Goal: Information Seeking & Learning: Find specific fact

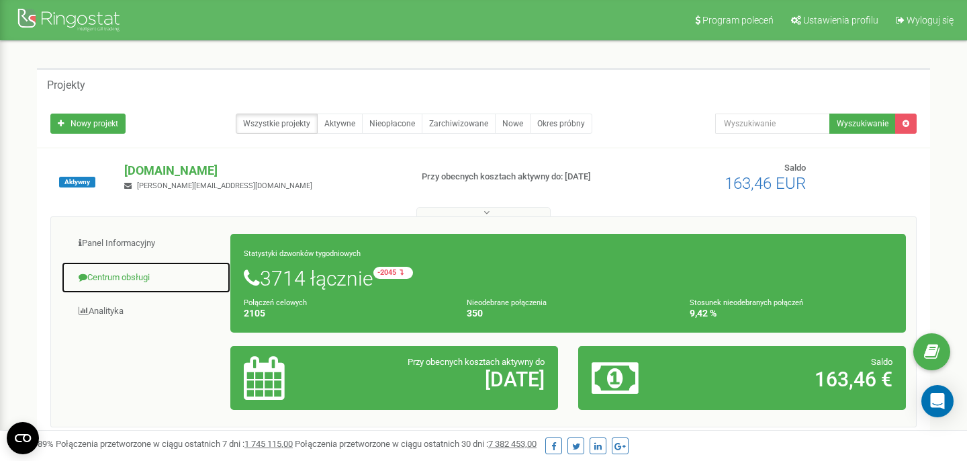
click at [136, 268] on link "Centrum obsługi" at bounding box center [146, 277] width 170 height 33
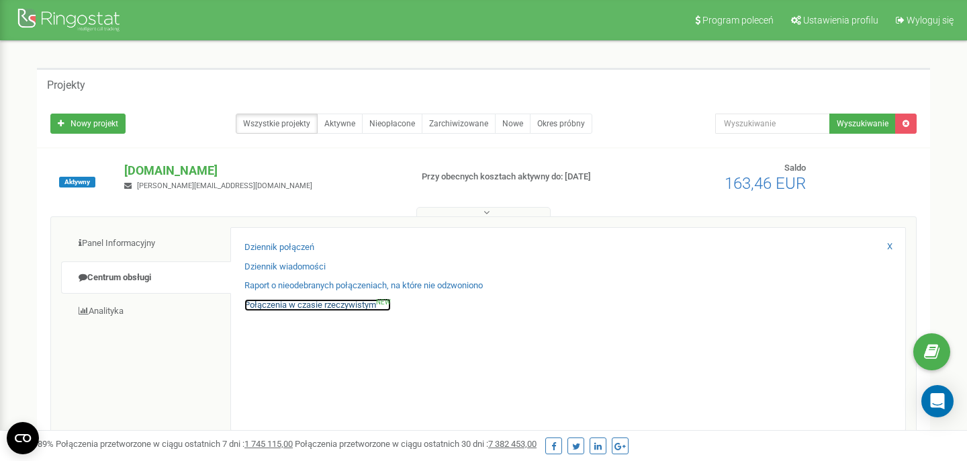
click at [292, 305] on link "Połączenia w czasie rzeczywistym NEW" at bounding box center [317, 305] width 146 height 13
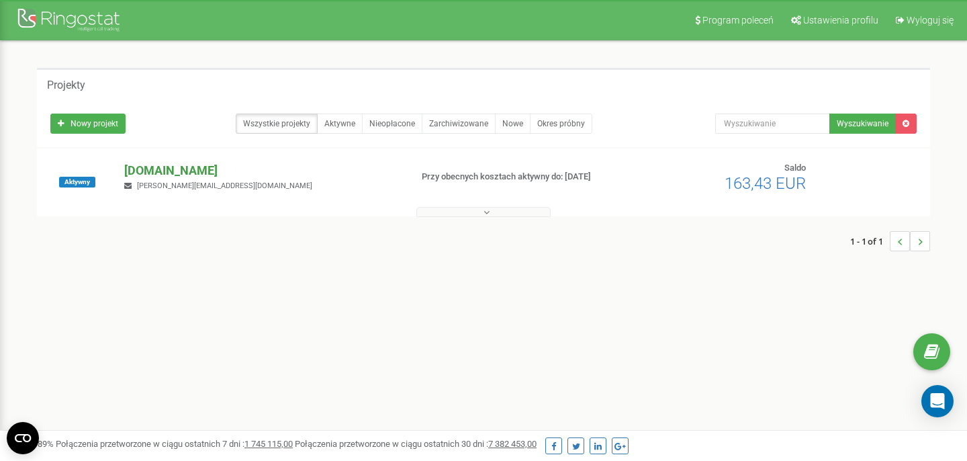
click at [166, 170] on p "[DOMAIN_NAME]" at bounding box center [261, 170] width 275 height 17
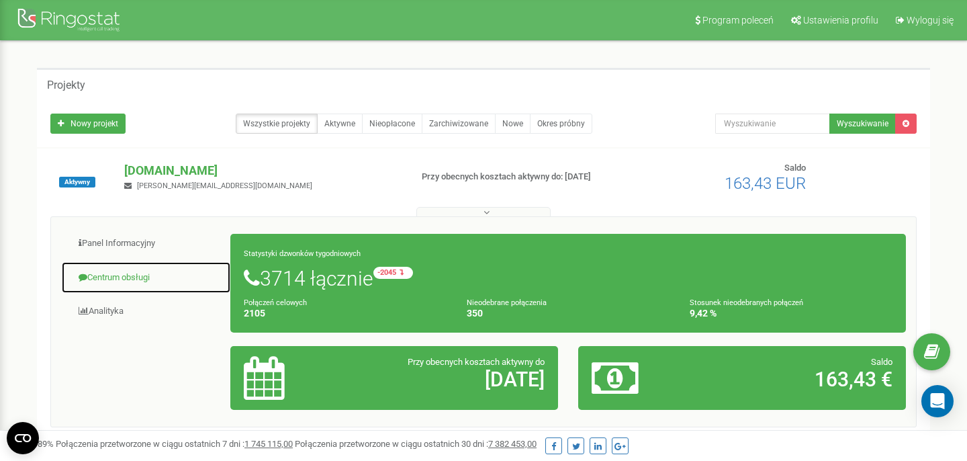
click at [138, 267] on link "Centrum obsługi" at bounding box center [146, 277] width 170 height 33
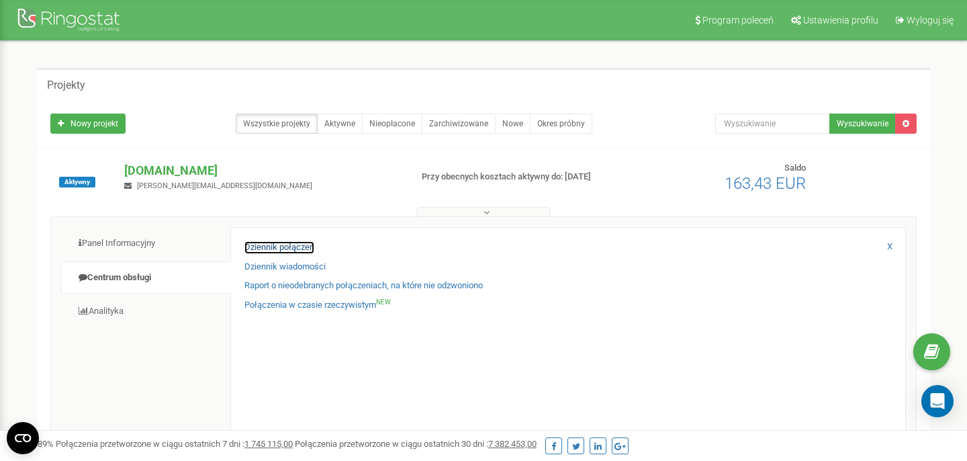
click at [255, 253] on link "Dziennik połączeń" at bounding box center [279, 247] width 70 height 13
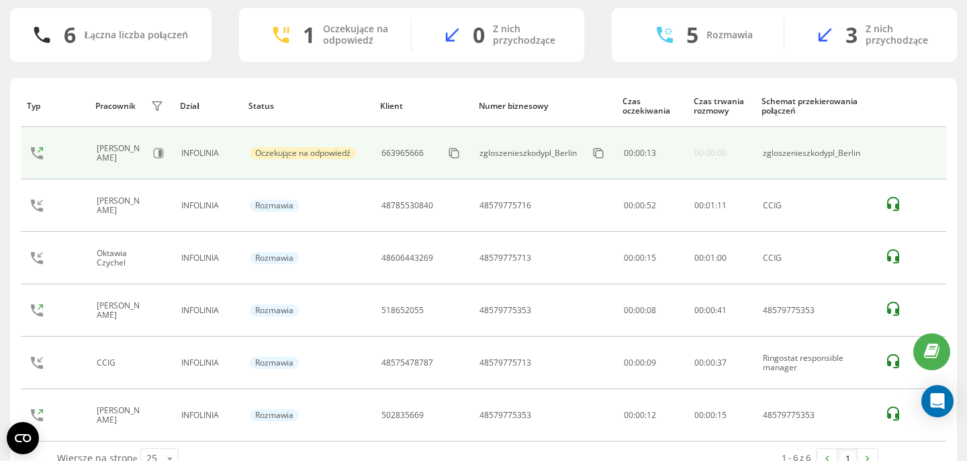
scroll to position [118, 0]
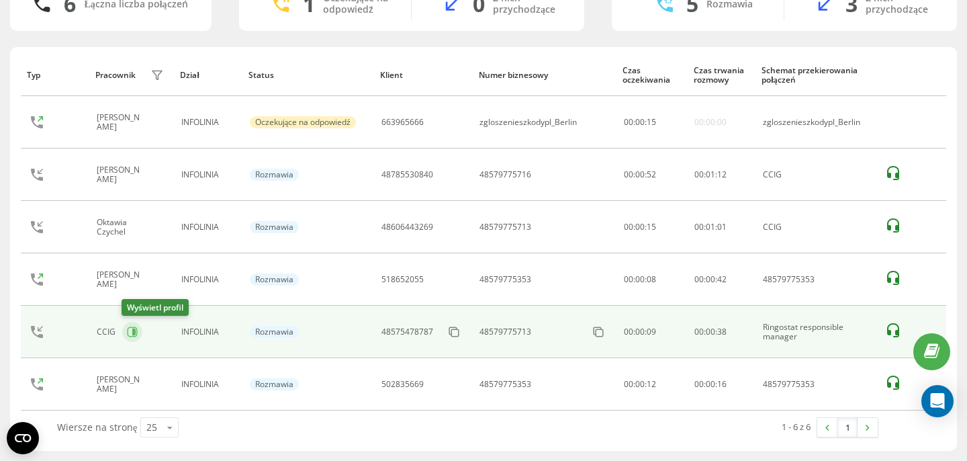
click at [138, 336] on button at bounding box center [132, 332] width 20 height 20
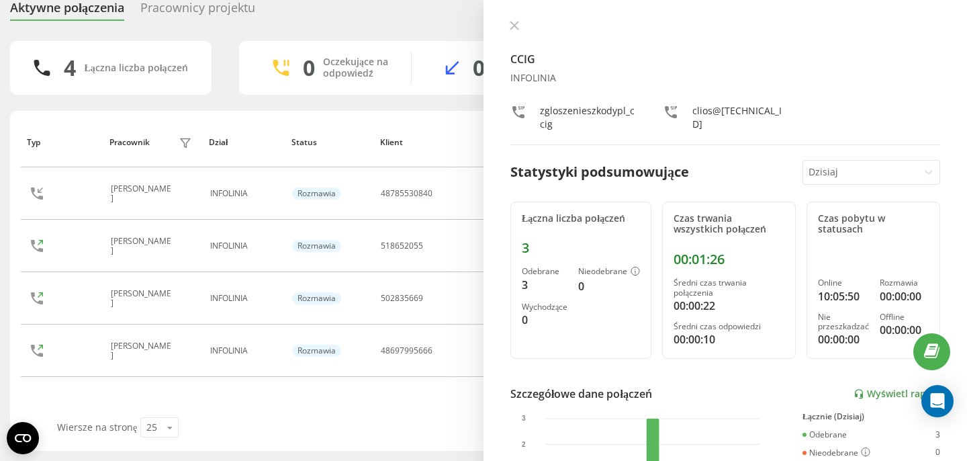
scroll to position [54, 0]
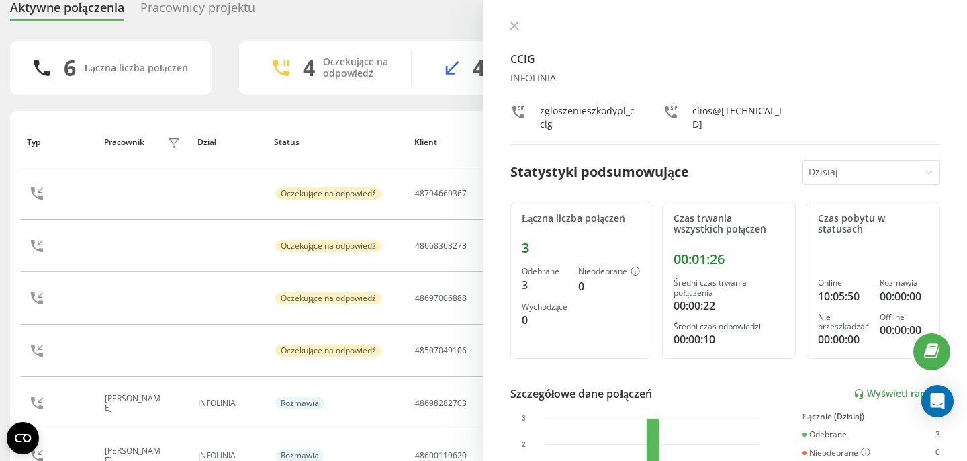
click at [516, 20] on div "CCIG INFOLINIA zgloszenieszkodypl_ccig clios@[TECHNICAL_ID] Statystyki podsumow…" at bounding box center [726, 230] width 484 height 461
click at [502, 41] on div "CCIG INFOLINIA zgloszenieszkodypl_ccig clios@[TECHNICAL_ID] Statystyki podsumow…" at bounding box center [726, 230] width 484 height 461
click at [513, 27] on icon at bounding box center [514, 25] width 8 height 8
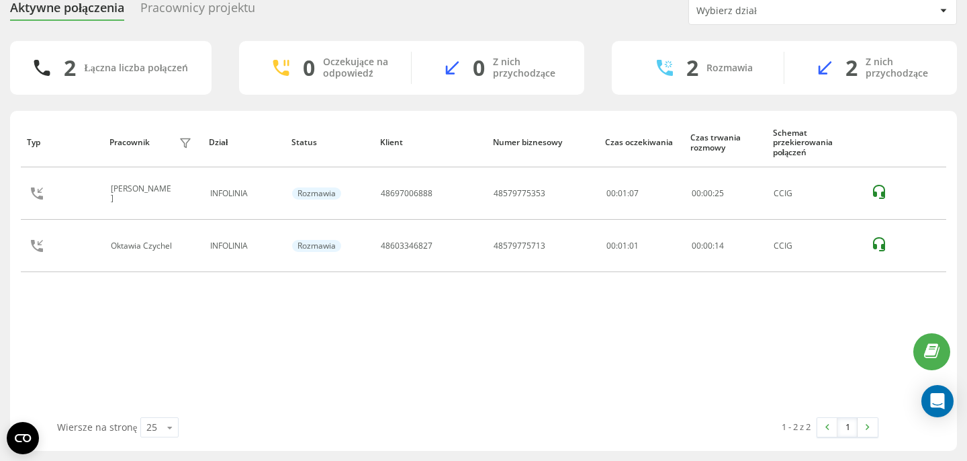
scroll to position [34, 0]
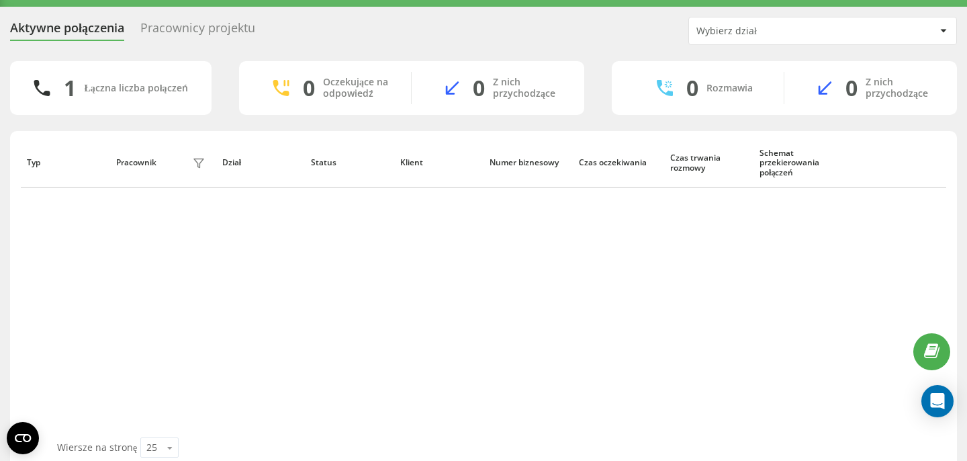
click at [508, 275] on div "Typ Pracownik filtra Dział Status Klient Numer biznesowy Czas oczekiwania Czas …" at bounding box center [484, 288] width 926 height 300
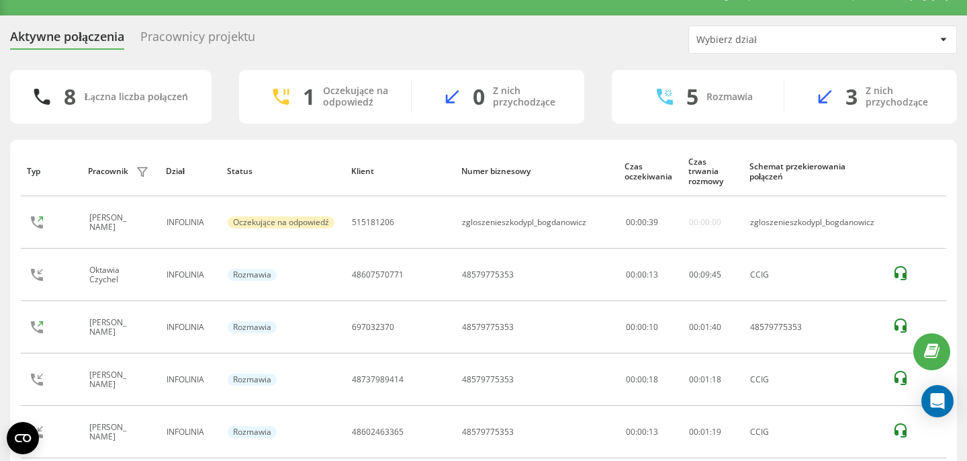
scroll to position [35, 0]
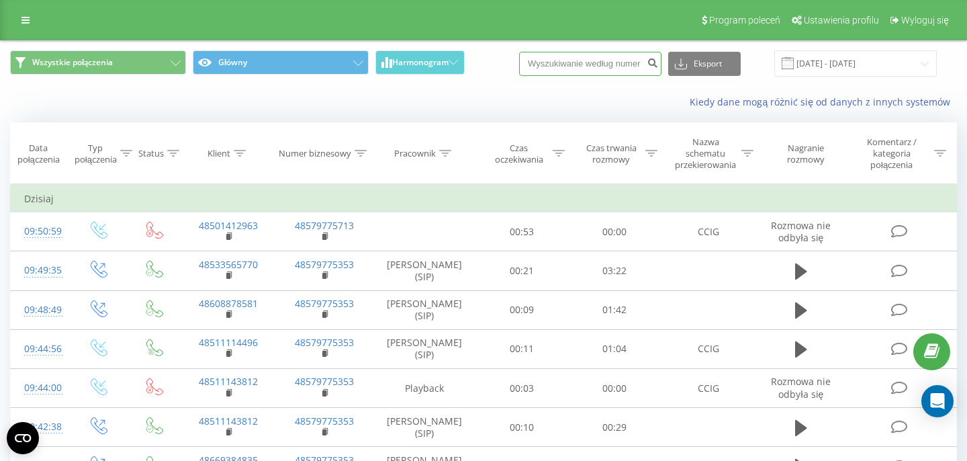
click at [577, 69] on input at bounding box center [590, 64] width 142 height 24
paste input "663 965 666"
type input "663 965 666"
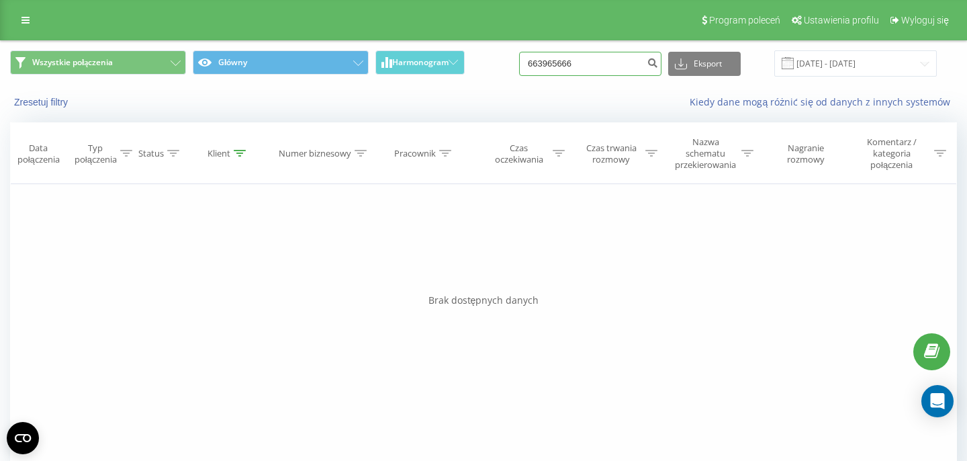
click at [594, 61] on input "663965666" at bounding box center [590, 64] width 142 height 24
click at [585, 77] on div "663965666 Eksport .csv .xls .xlsx [DATE] - [DATE]" at bounding box center [728, 63] width 418 height 26
click at [589, 68] on input "663965666" at bounding box center [590, 64] width 142 height 24
click at [595, 77] on div "663965666 Eksport .csv .xls .xlsx [DATE] - [DATE]" at bounding box center [728, 63] width 418 height 26
drag, startPoint x: 595, startPoint y: 62, endPoint x: 492, endPoint y: 57, distance: 102.9
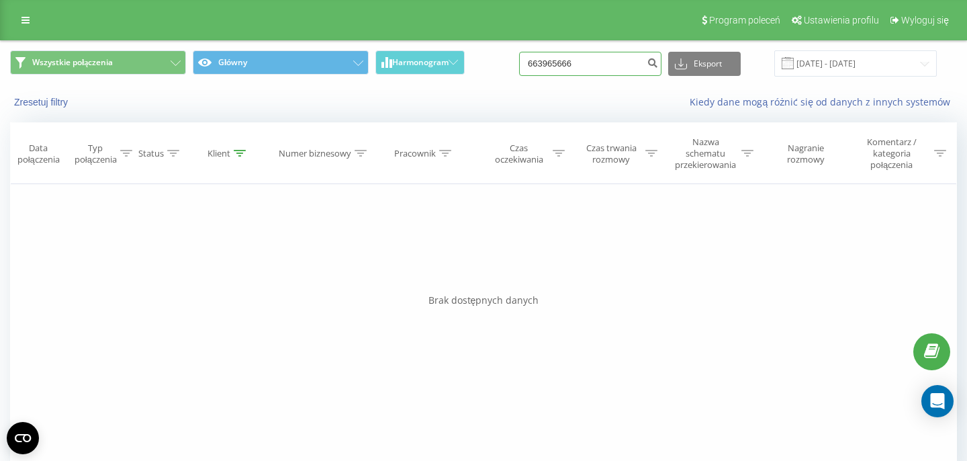
click at [519, 60] on input "663965666" at bounding box center [590, 64] width 142 height 24
paste input "97 995"
type input "697 995 666"
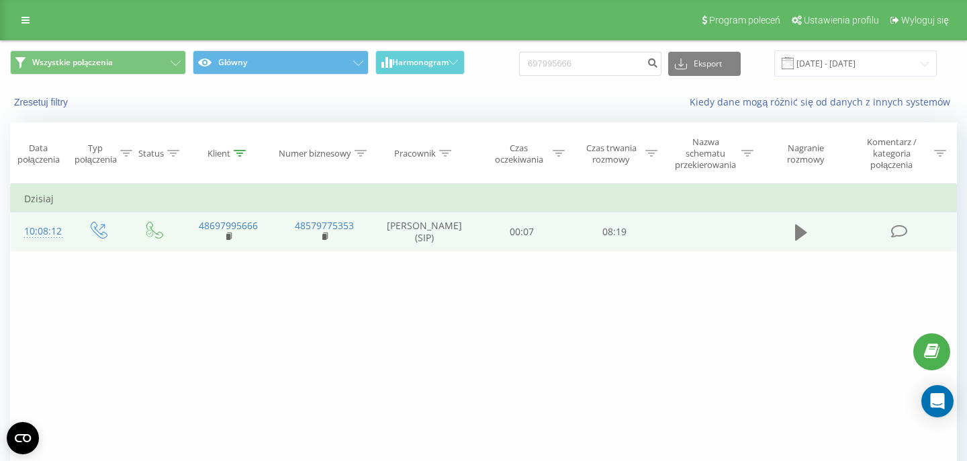
click at [803, 232] on icon at bounding box center [801, 232] width 12 height 16
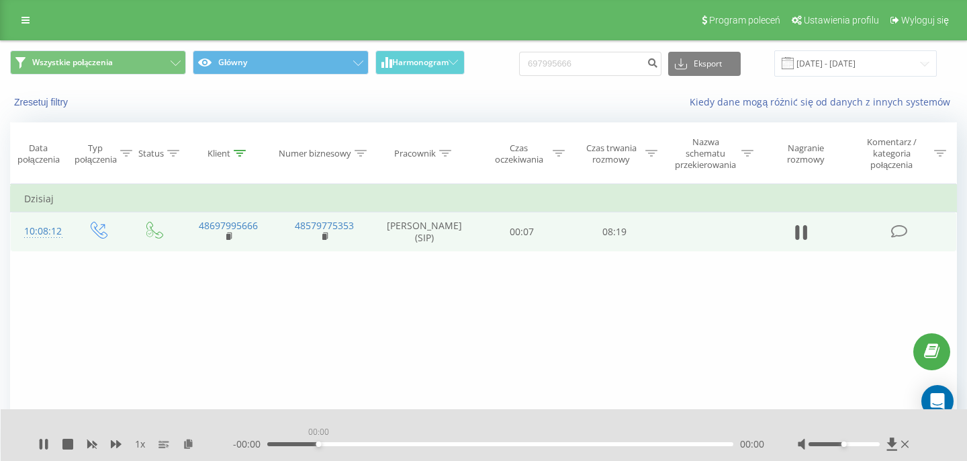
click at [317, 443] on div "00:00" at bounding box center [500, 444] width 466 height 4
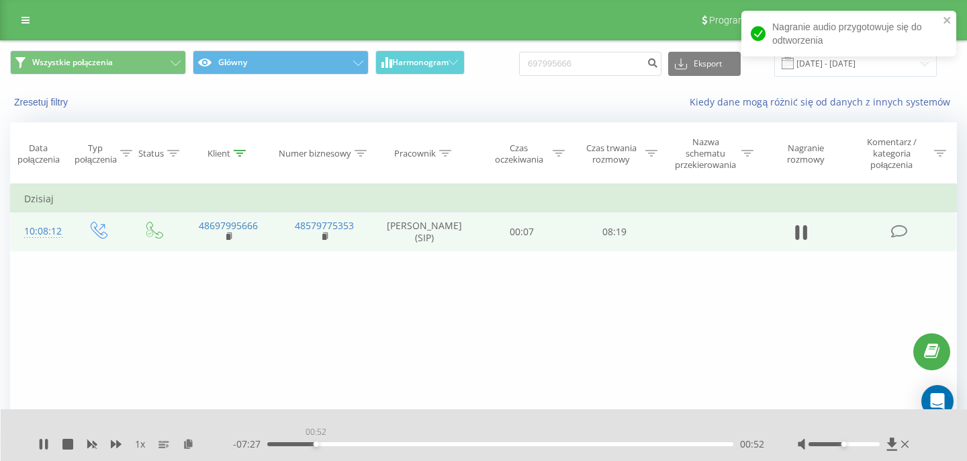
click at [316, 443] on div "00:52" at bounding box center [500, 444] width 466 height 4
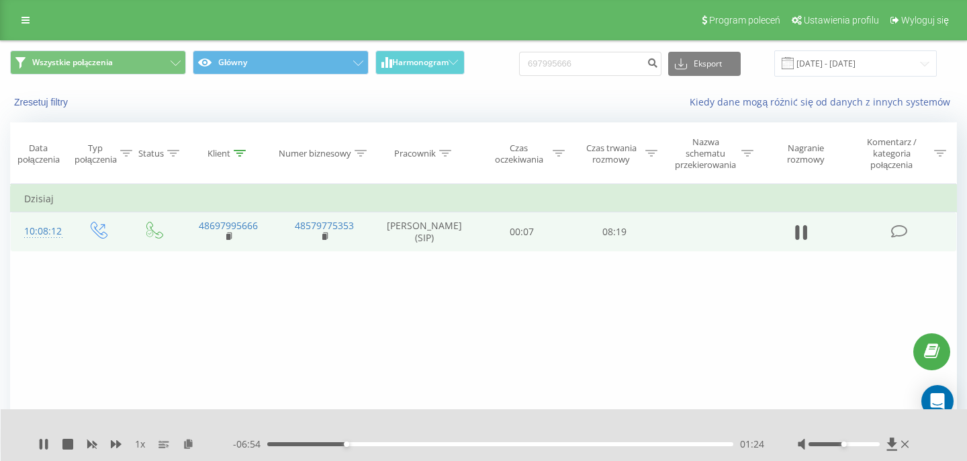
click at [905, 438] on div at bounding box center [855, 443] width 114 height 13
click at [905, 440] on icon at bounding box center [904, 444] width 7 height 11
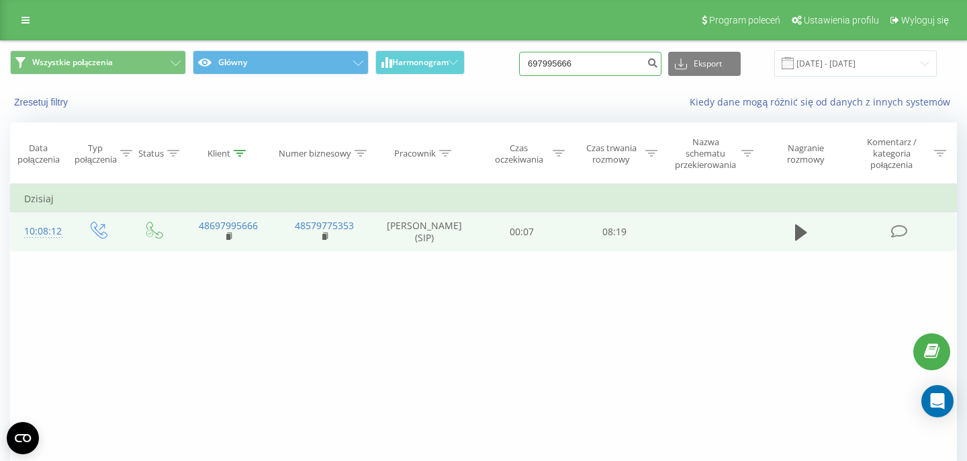
drag, startPoint x: 602, startPoint y: 68, endPoint x: 530, endPoint y: 68, distance: 71.9
click at [537, 68] on input "697995666" at bounding box center [590, 64] width 142 height 24
paste input "508 189 7"
type input "508 189 766"
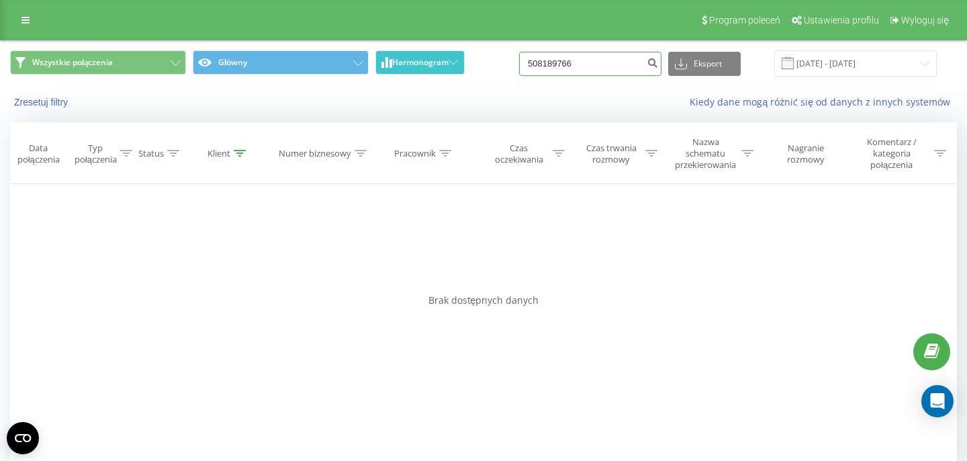
drag, startPoint x: 597, startPoint y: 57, endPoint x: 421, endPoint y: 61, distance: 176.0
click at [519, 59] on input "508189766" at bounding box center [590, 64] width 142 height 24
paste input "607 150 457"
type input "607 150 457"
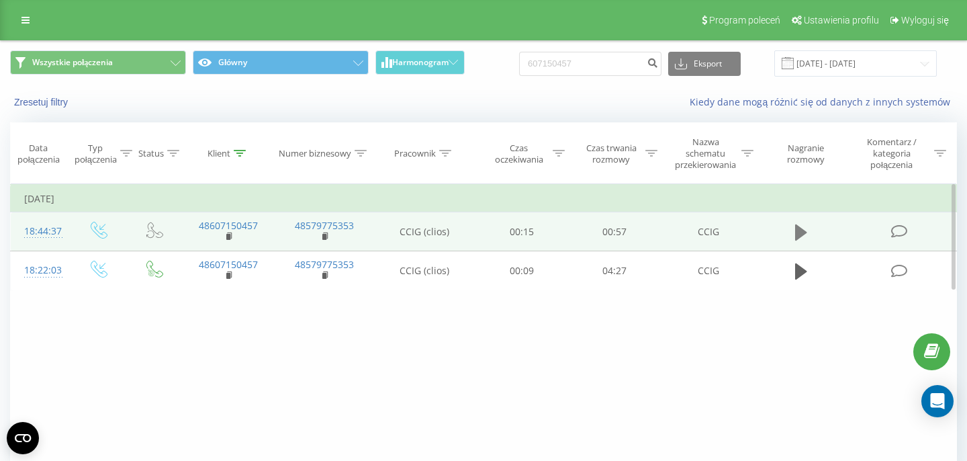
click at [807, 242] on icon at bounding box center [801, 232] width 12 height 19
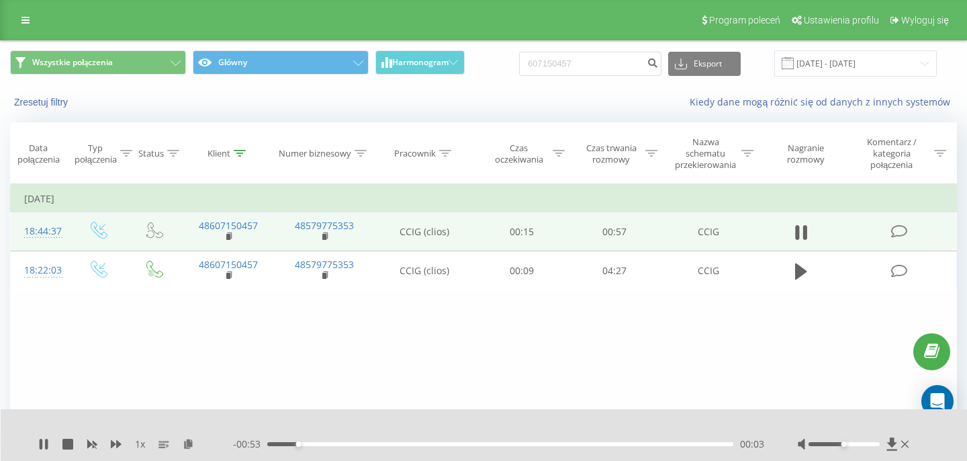
click at [435, 441] on div "- 00:53 00:03 00:03" at bounding box center [498, 443] width 531 height 13
click at [438, 445] on div "00:04" at bounding box center [500, 444] width 466 height 4
click at [564, 445] on div "00:23" at bounding box center [500, 444] width 466 height 4
click at [487, 444] on div "00:42" at bounding box center [500, 444] width 466 height 4
click at [429, 443] on div "00:28" at bounding box center [500, 444] width 466 height 4
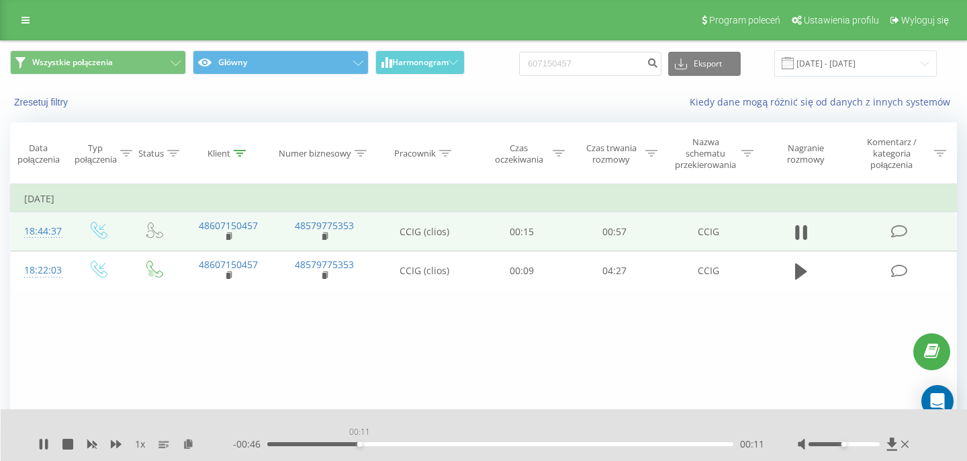
click at [359, 442] on div "00:11" at bounding box center [500, 444] width 466 height 4
click at [906, 443] on icon at bounding box center [904, 443] width 7 height 7
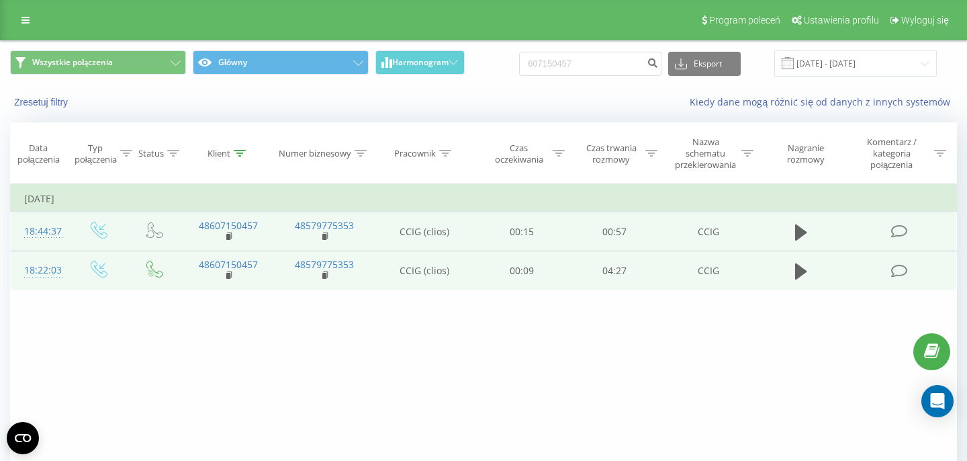
click at [562, 282] on td "00:09" at bounding box center [522, 270] width 93 height 39
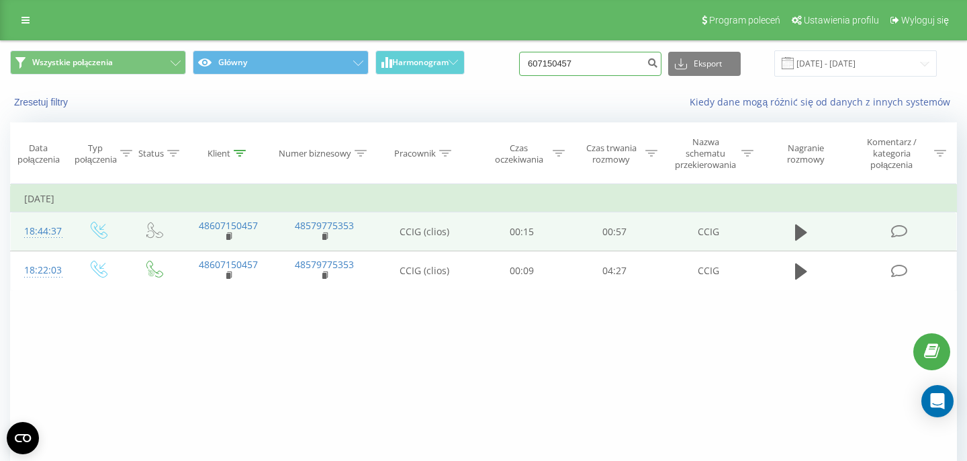
drag, startPoint x: 611, startPoint y: 60, endPoint x: 492, endPoint y: 60, distance: 118.2
click at [519, 60] on input "607150457" at bounding box center [590, 64] width 142 height 24
paste input "92 351 82"
type input "692 351 827"
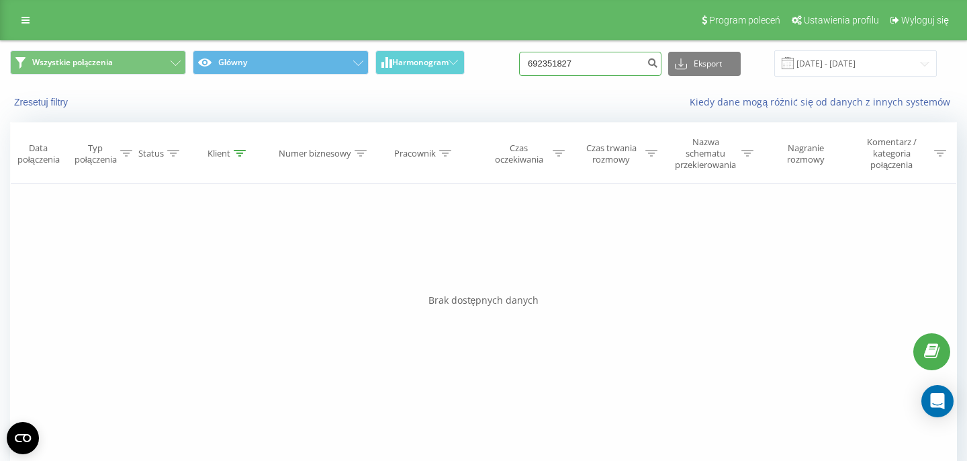
click at [607, 62] on input "692351827" at bounding box center [590, 64] width 142 height 24
paste input "721 010 091"
type input "721 010 091"
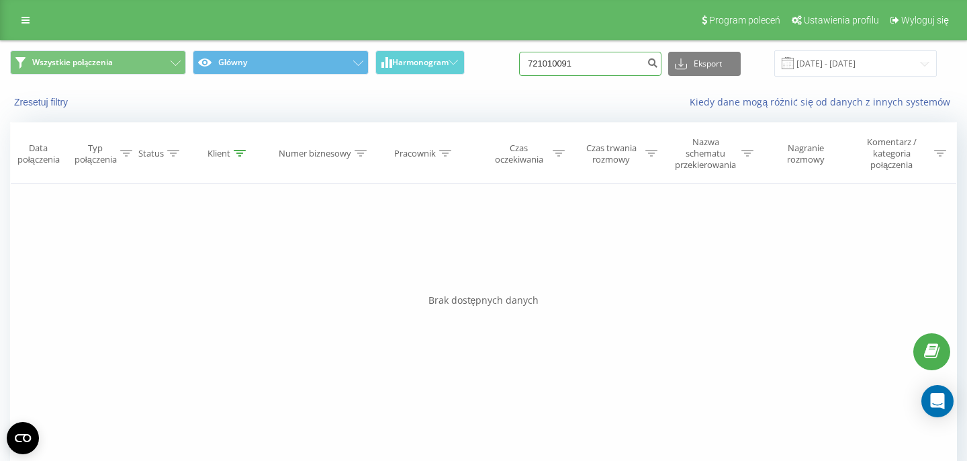
drag, startPoint x: 590, startPoint y: 68, endPoint x: 503, endPoint y: 63, distance: 87.4
click at [519, 65] on input "721010091" at bounding box center [590, 64] width 142 height 24
paste input "010"
type input "721 010 091"
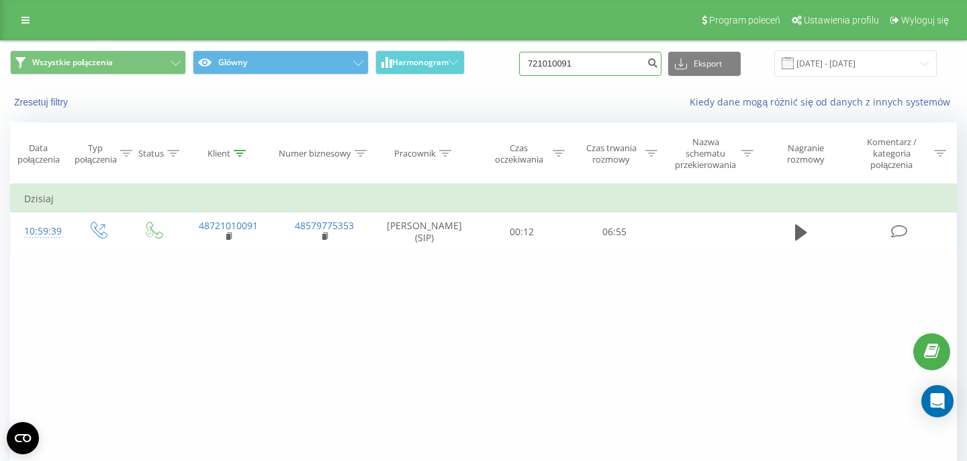
drag, startPoint x: 613, startPoint y: 69, endPoint x: 528, endPoint y: 62, distance: 84.9
click at [533, 64] on input "721010091" at bounding box center [590, 64] width 142 height 24
click at [613, 64] on input at bounding box center [590, 64] width 142 height 24
paste input "48503418315"
type input "48503418315"
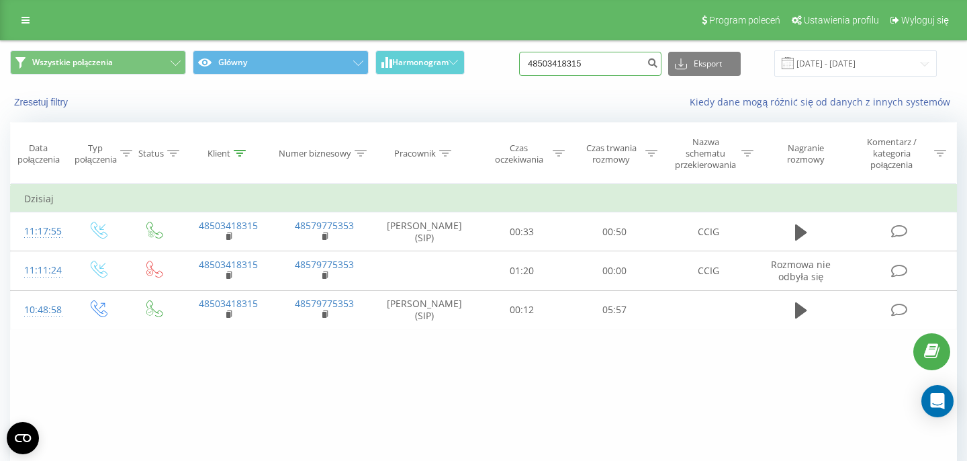
drag, startPoint x: 611, startPoint y: 62, endPoint x: 521, endPoint y: 62, distance: 90.0
click at [539, 62] on input "48503418315" at bounding box center [590, 64] width 142 height 24
paste input "60149106"
type input "48601491065"
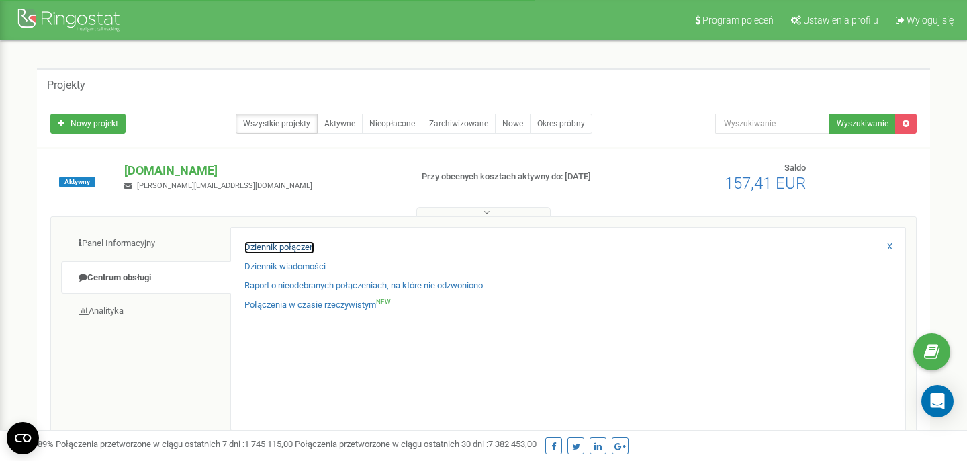
click at [257, 249] on link "Dziennik połączeń" at bounding box center [279, 247] width 70 height 13
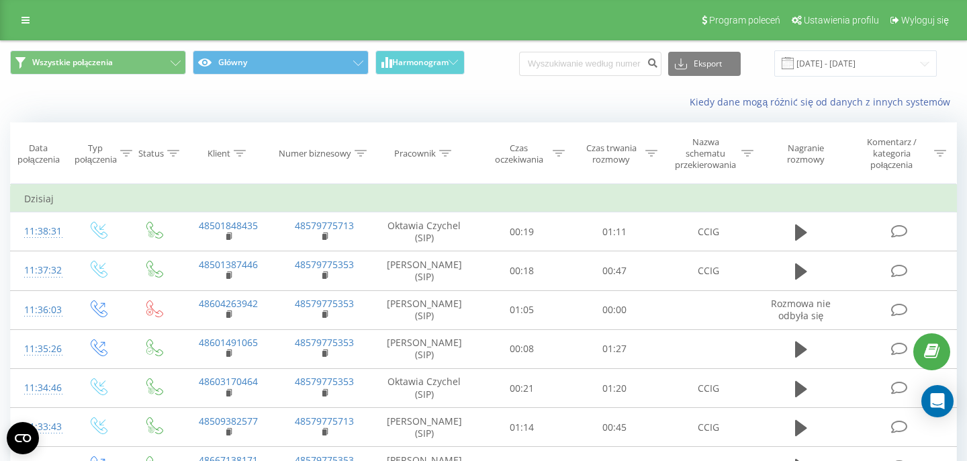
click at [567, 62] on input at bounding box center [590, 64] width 142 height 24
click at [553, 62] on input "48605962855" at bounding box center [590, 64] width 142 height 24
type input "605962855"
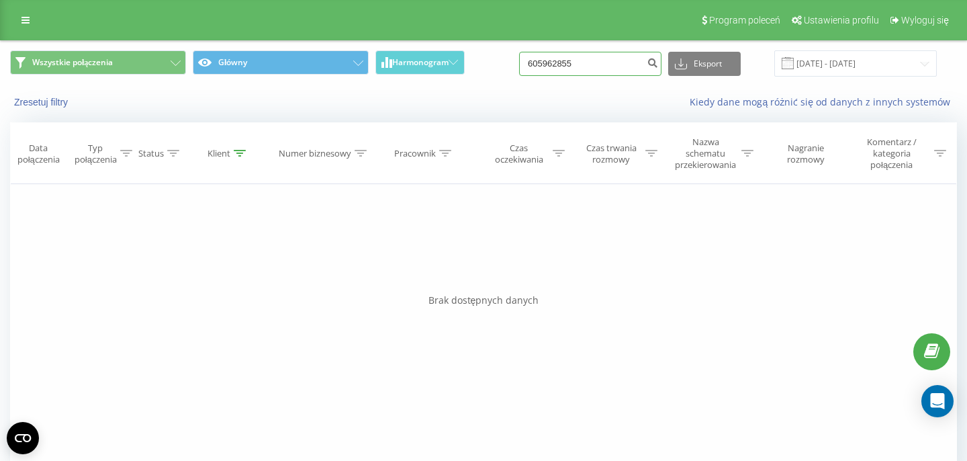
click at [547, 68] on input "605962855" at bounding box center [590, 64] width 142 height 24
click at [544, 64] on input "605962855" at bounding box center [590, 64] width 142 height 24
type input "48605962855"
drag, startPoint x: 617, startPoint y: 58, endPoint x: 507, endPoint y: 58, distance: 110.2
click at [519, 58] on input "48605962855" at bounding box center [590, 64] width 142 height 24
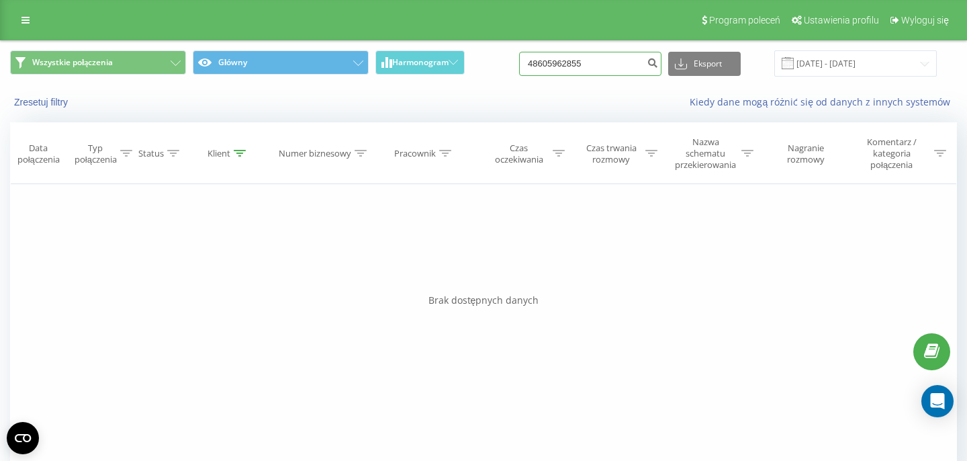
paste input "149106"
type input "48601491065"
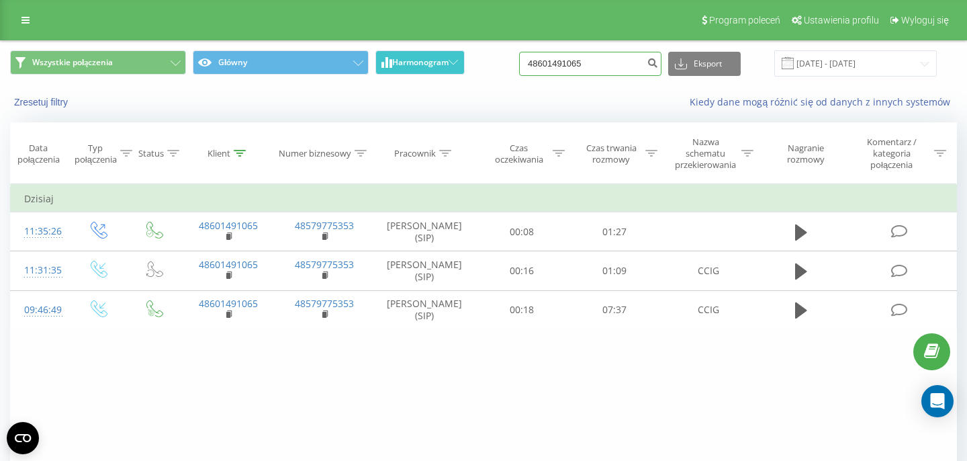
drag, startPoint x: 633, startPoint y: 65, endPoint x: 394, endPoint y: 65, distance: 238.4
click at [519, 65] on input "48601491065" at bounding box center [590, 64] width 142 height 24
click at [590, 56] on input at bounding box center [590, 64] width 142 height 24
paste input "608 517 628"
type input "608 517 628"
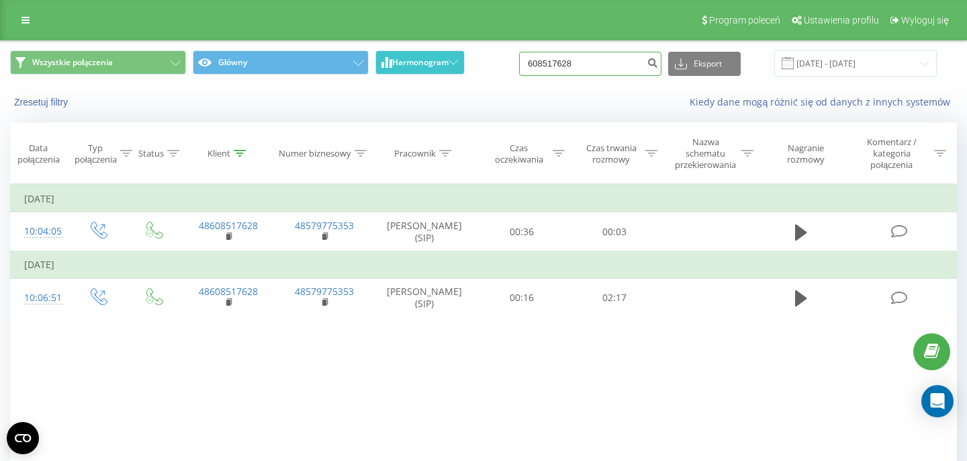
drag, startPoint x: 603, startPoint y: 66, endPoint x: 443, endPoint y: 66, distance: 159.9
click at [519, 66] on input "608517628" at bounding box center [590, 64] width 142 height 24
paste input "736 623 202"
type input "736 623 202"
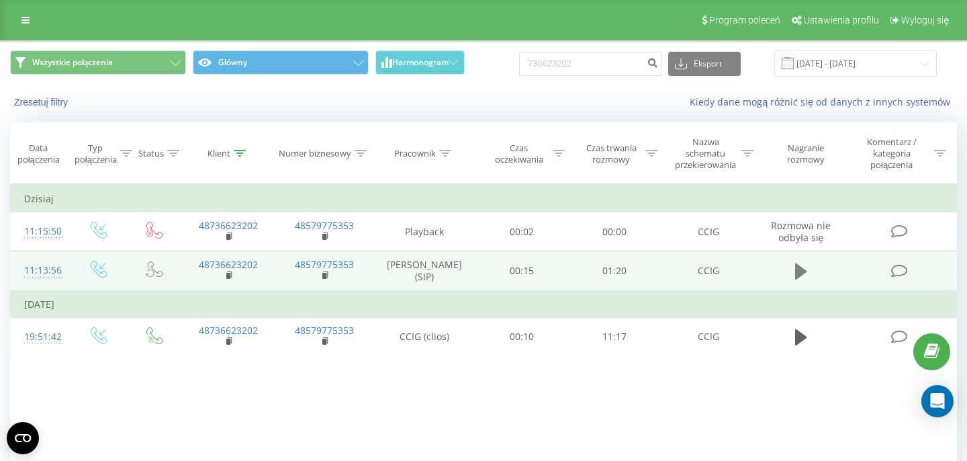
click at [791, 275] on button at bounding box center [801, 271] width 20 height 20
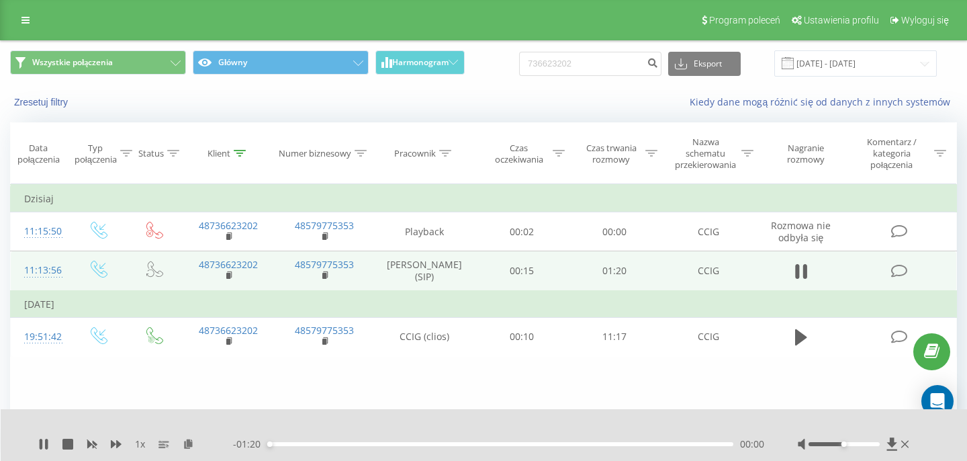
click at [447, 443] on div "00:00" at bounding box center [500, 444] width 466 height 4
click at [574, 443] on div "00:41" at bounding box center [500, 444] width 466 height 4
click at [351, 449] on div "- 00:26 00:54 00:54" at bounding box center [498, 443] width 531 height 13
click at [346, 447] on div "- 00:26 00:55 00:55" at bounding box center [498, 443] width 531 height 13
click at [341, 445] on div "00:55" at bounding box center [500, 444] width 466 height 4
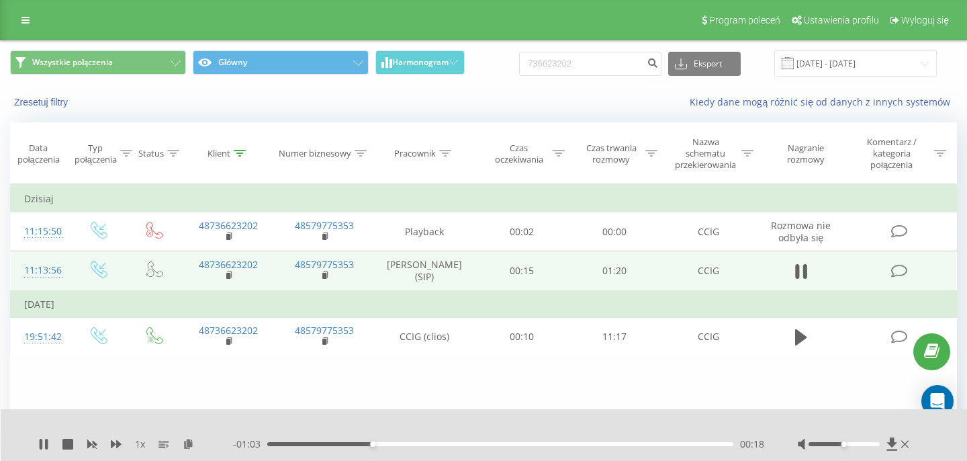
click at [300, 444] on div "00:18" at bounding box center [500, 444] width 466 height 4
click at [40, 443] on icon at bounding box center [41, 444] width 3 height 11
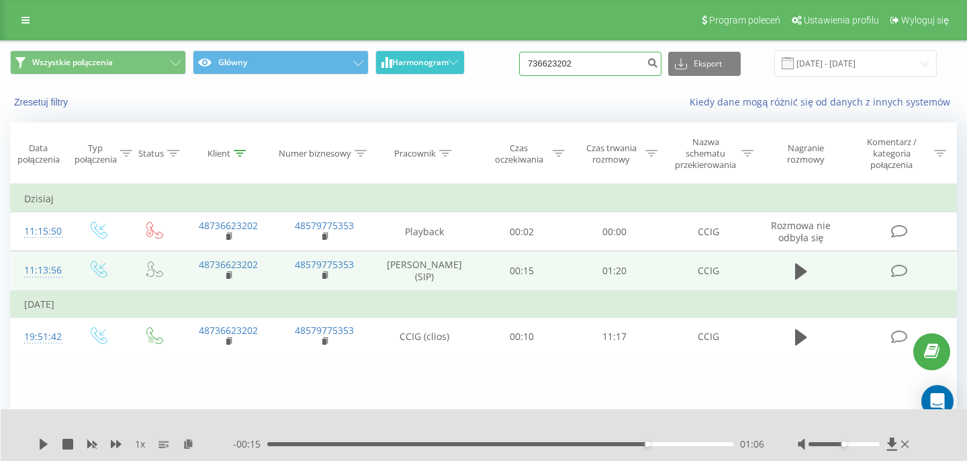
drag, startPoint x: 612, startPoint y: 62, endPoint x: 464, endPoint y: 57, distance: 147.8
click at [519, 57] on input "736623202" at bounding box center [590, 64] width 142 height 24
paste input "89 161 314"
type input "789 161 314"
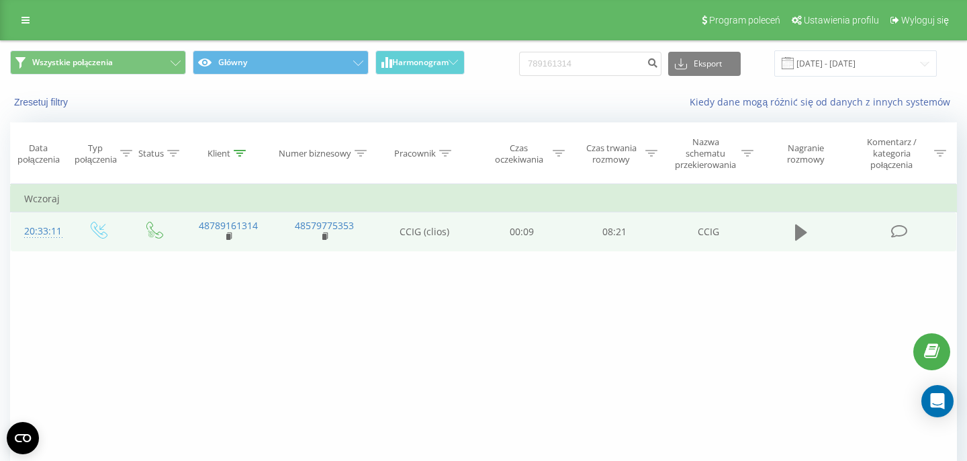
click at [799, 234] on icon at bounding box center [801, 232] width 12 height 16
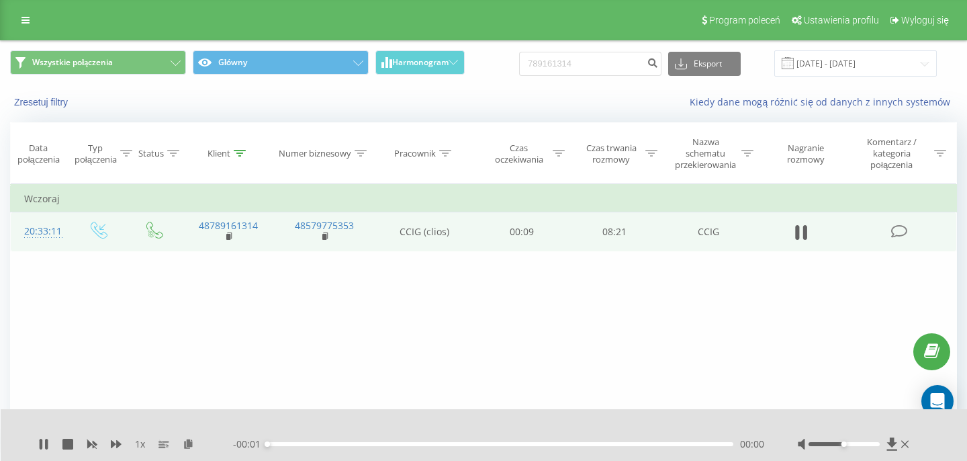
click at [628, 444] on div "00:00" at bounding box center [500, 444] width 466 height 4
click at [628, 444] on div "00:01" at bounding box center [500, 444] width 466 height 4
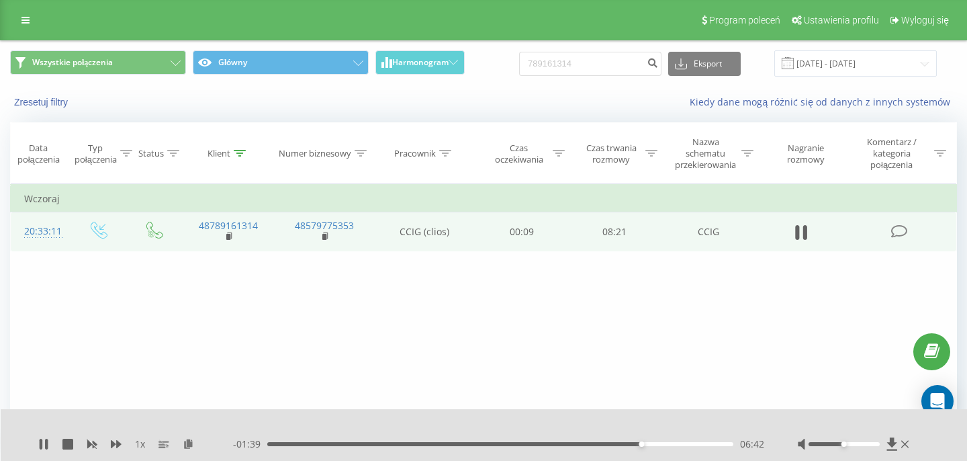
click at [689, 446] on div "- 01:39 06:42 06:42" at bounding box center [498, 443] width 531 height 13
click at [684, 443] on div "06:42" at bounding box center [500, 444] width 466 height 4
click at [42, 445] on icon at bounding box center [41, 444] width 3 height 11
click at [619, 444] on div "06:18" at bounding box center [500, 444] width 466 height 4
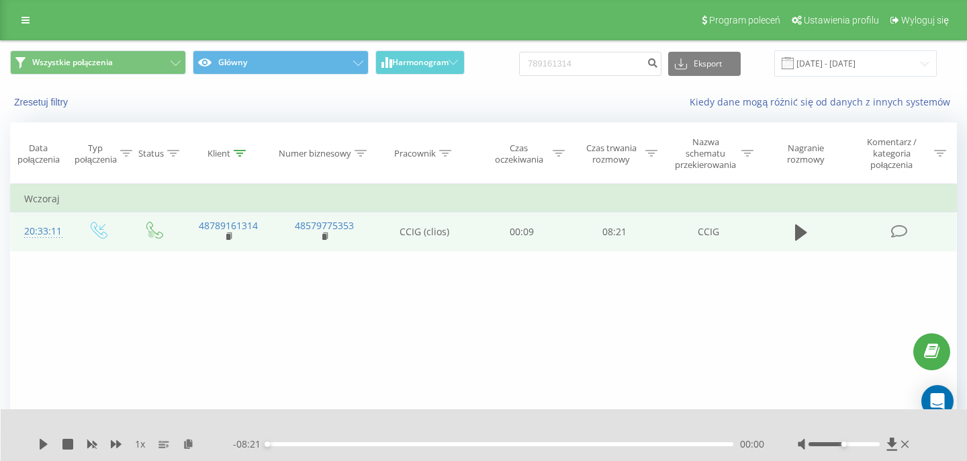
click at [36, 445] on div "1 x - 08:21 00:00 00:00" at bounding box center [484, 435] width 967 height 52
click at [39, 445] on icon at bounding box center [43, 444] width 11 height 11
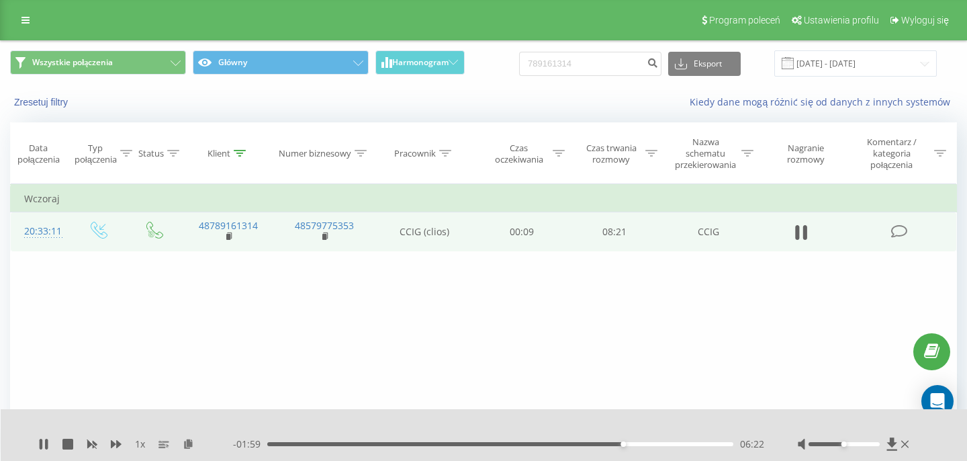
click at [910, 442] on div at bounding box center [855, 443] width 114 height 13
click at [904, 443] on icon at bounding box center [904, 444] width 7 height 11
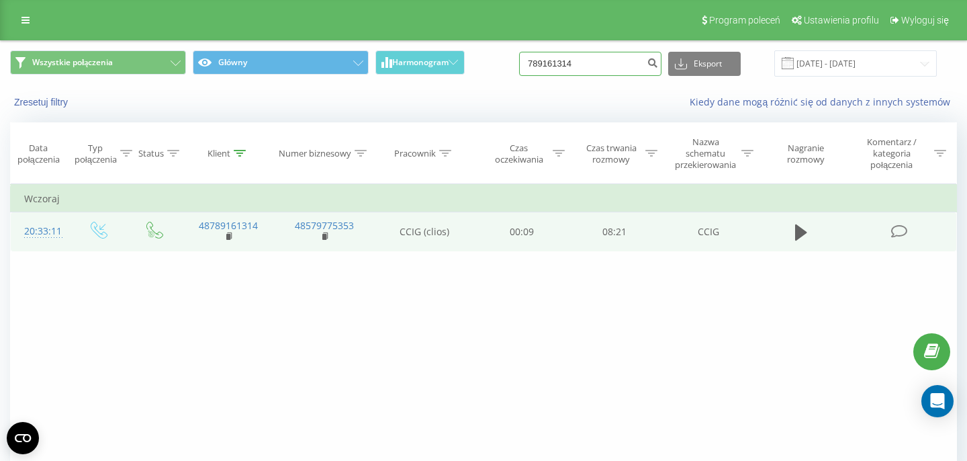
drag, startPoint x: 608, startPoint y: 64, endPoint x: 515, endPoint y: 62, distance: 92.7
click at [519, 63] on input "789161314" at bounding box center [590, 64] width 142 height 24
click at [597, 58] on input at bounding box center [590, 64] width 142 height 24
paste input "728 895 807"
type input "728 895 807"
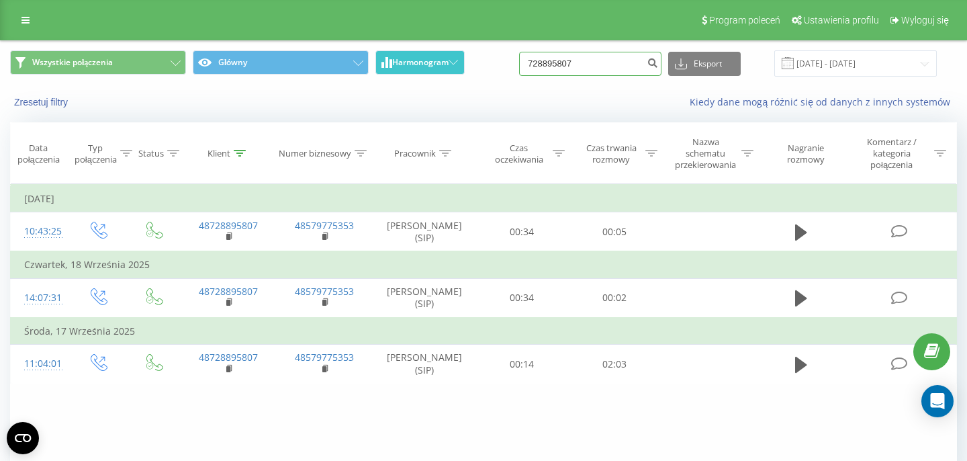
drag, startPoint x: 598, startPoint y: 62, endPoint x: 455, endPoint y: 56, distance: 143.8
click at [519, 59] on input "728895807" at bounding box center [590, 64] width 142 height 24
paste input "48535051963"
type input "48535051963"
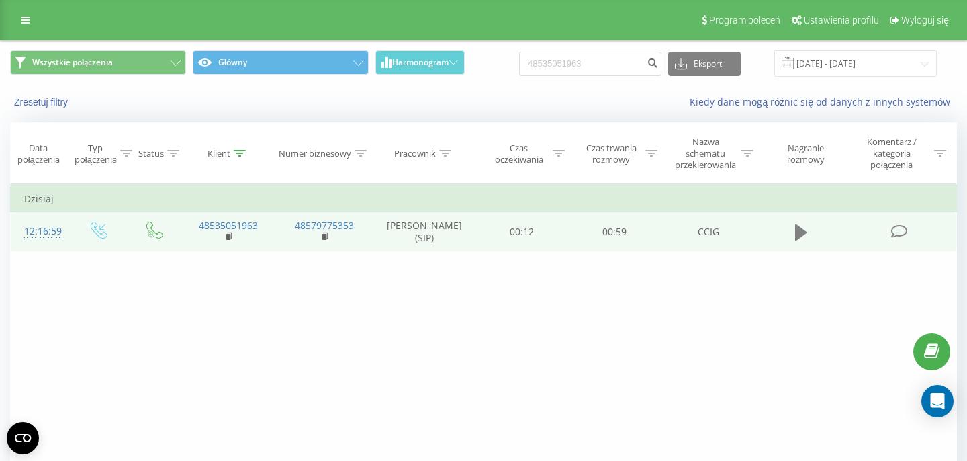
click at [800, 232] on icon at bounding box center [801, 232] width 12 height 16
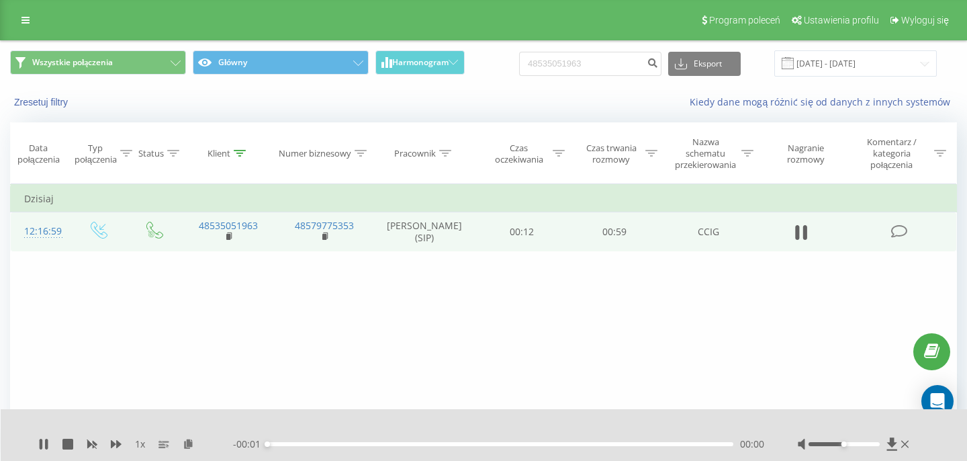
click at [678, 439] on div "- 00:01 00:00 00:00" at bounding box center [498, 443] width 531 height 13
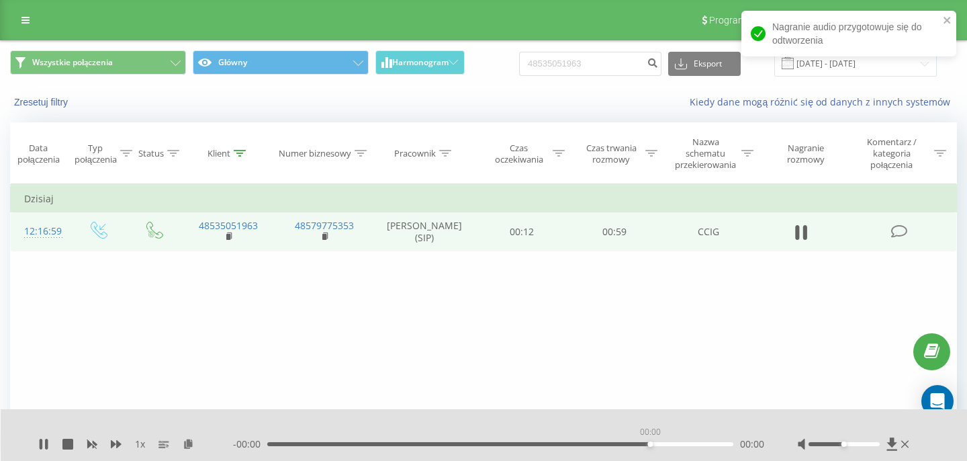
click at [652, 444] on div "00:00" at bounding box center [500, 444] width 466 height 4
click at [644, 442] on div "00:48" at bounding box center [500, 444] width 466 height 4
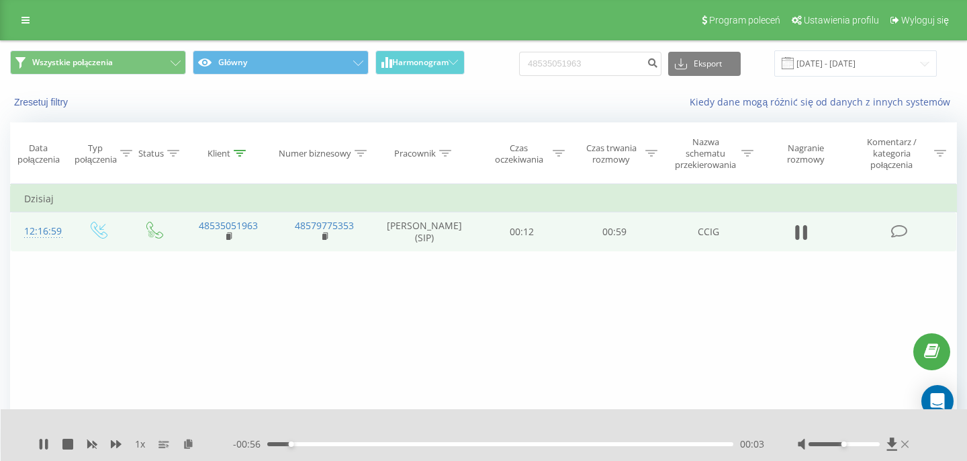
click at [905, 443] on icon at bounding box center [904, 443] width 7 height 7
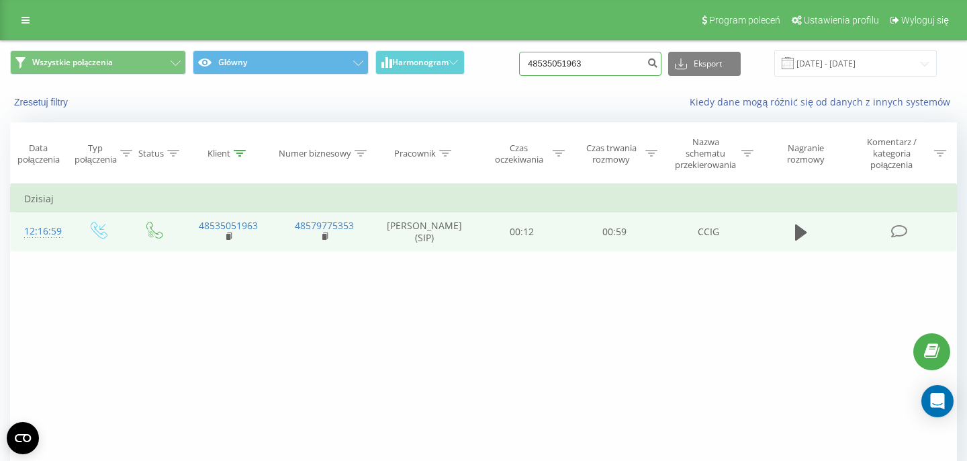
drag, startPoint x: 899, startPoint y: 381, endPoint x: 498, endPoint y: 60, distance: 513.8
click at [519, 60] on input "48535051963" at bounding box center [590, 64] width 142 height 24
paste input "48509449104"
type input "48509449104"
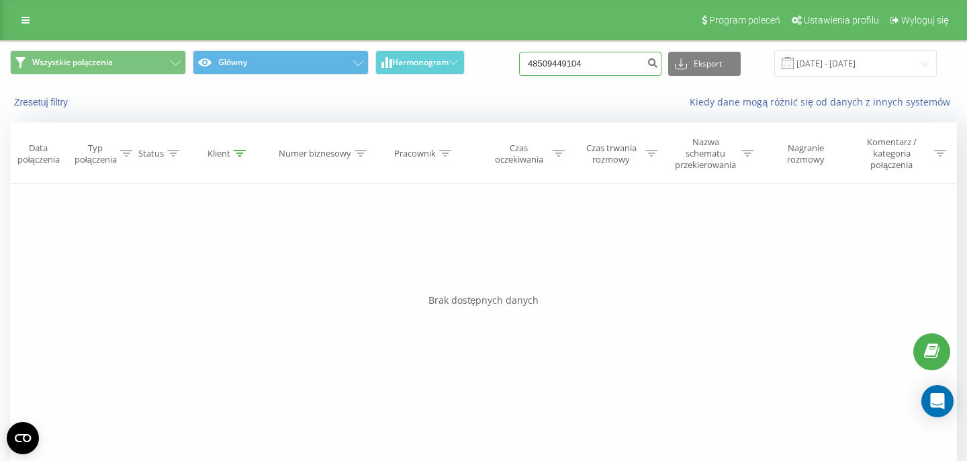
click at [623, 57] on input "48509449104" at bounding box center [590, 64] width 142 height 24
drag, startPoint x: 608, startPoint y: 69, endPoint x: 371, endPoint y: 68, distance: 236.4
click at [519, 68] on input "48509449104" at bounding box center [590, 64] width 142 height 24
paste input "666474505"
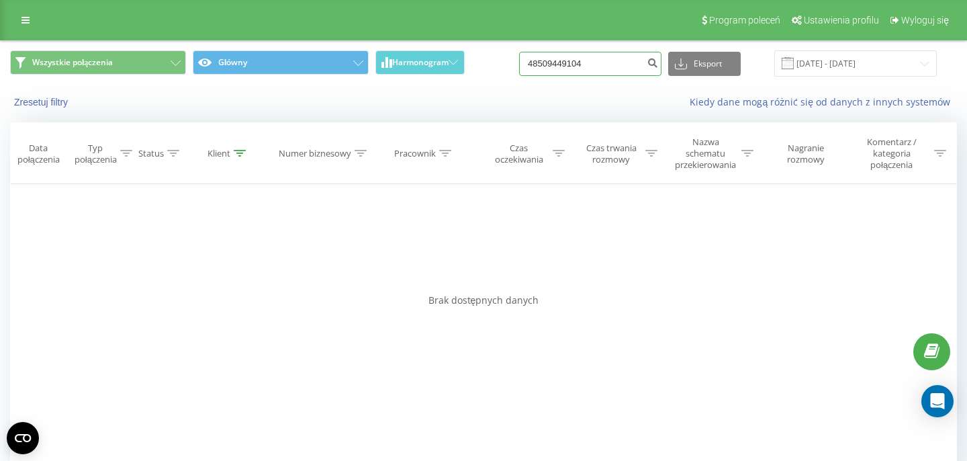
type input "48666474505"
drag, startPoint x: 598, startPoint y: 63, endPoint x: 526, endPoint y: 41, distance: 75.2
click at [526, 52] on input "48666474505" at bounding box center [590, 64] width 142 height 24
paste input "606 180 74"
type input "606 180 745"
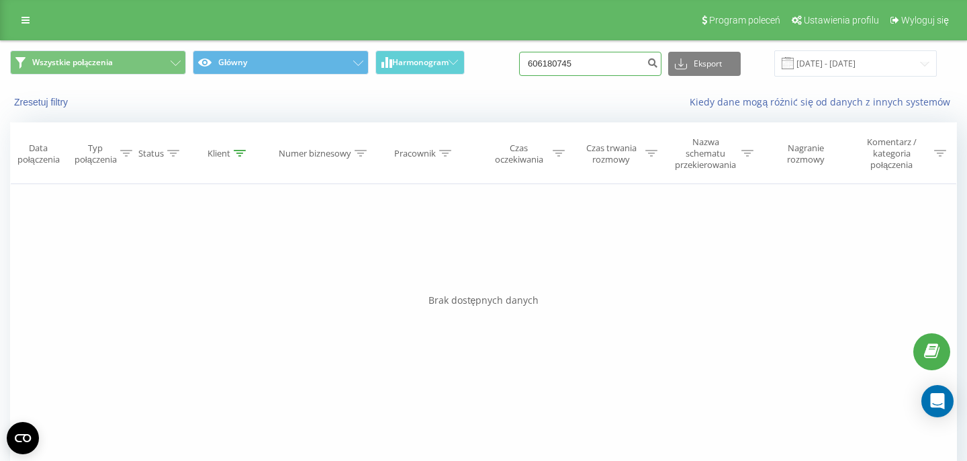
click at [621, 66] on input "606180745" at bounding box center [590, 64] width 142 height 24
drag, startPoint x: 599, startPoint y: 69, endPoint x: 443, endPoint y: 57, distance: 156.3
click at [519, 58] on input "606180745" at bounding box center [590, 64] width 142 height 24
paste input "48660665798"
type input "48660665798"
